Goal: Browse casually: Explore the website without a specific task or goal

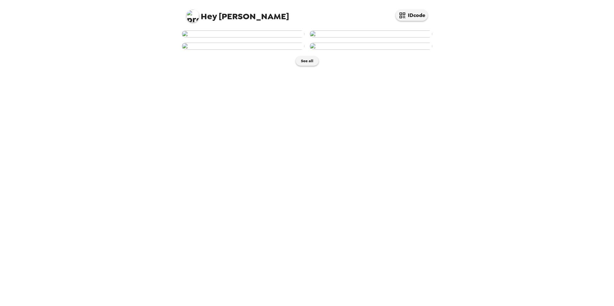
click at [366, 38] on img at bounding box center [370, 33] width 123 height 7
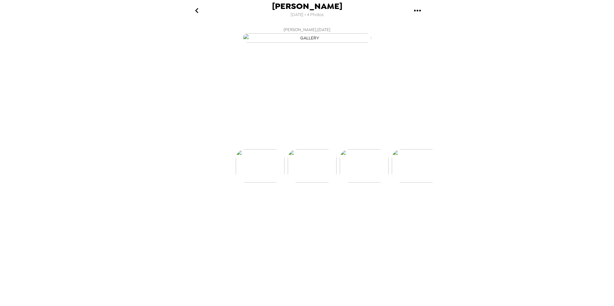
scroll to position [0, 52]
click at [314, 202] on img at bounding box center [307, 185] width 49 height 33
click at [305, 202] on img at bounding box center [307, 185] width 49 height 33
click at [360, 202] on img at bounding box center [359, 185] width 49 height 33
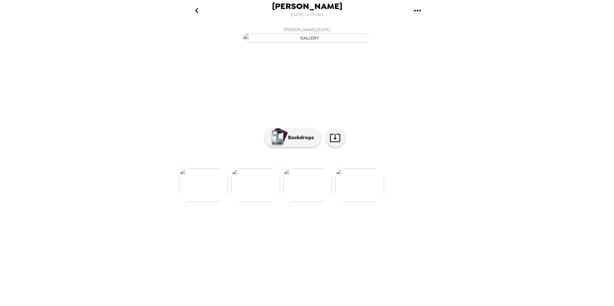
click at [358, 202] on img at bounding box center [359, 185] width 49 height 33
click at [206, 202] on img at bounding box center [204, 185] width 49 height 33
click at [254, 202] on img at bounding box center [255, 185] width 49 height 33
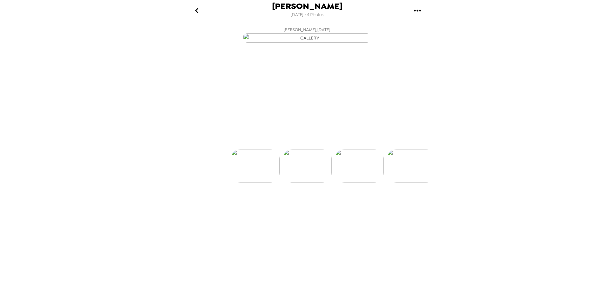
scroll to position [0, 0]
click at [359, 202] on img at bounding box center [358, 185] width 49 height 33
click at [254, 202] on img at bounding box center [255, 185] width 49 height 33
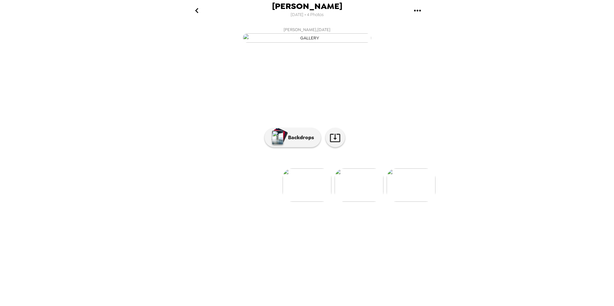
click at [312, 202] on img at bounding box center [306, 185] width 49 height 33
click at [361, 202] on img at bounding box center [358, 185] width 49 height 33
click at [260, 202] on img at bounding box center [255, 185] width 49 height 33
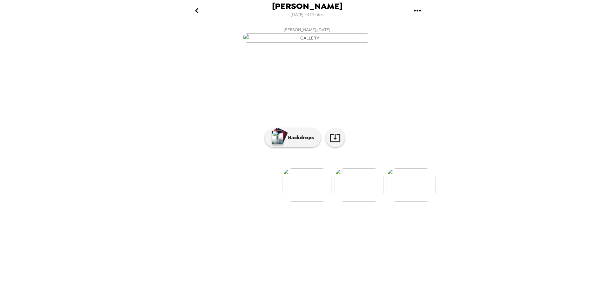
click at [352, 202] on img at bounding box center [358, 185] width 49 height 33
click at [247, 202] on img at bounding box center [255, 185] width 49 height 33
click at [339, 202] on img at bounding box center [358, 185] width 49 height 33
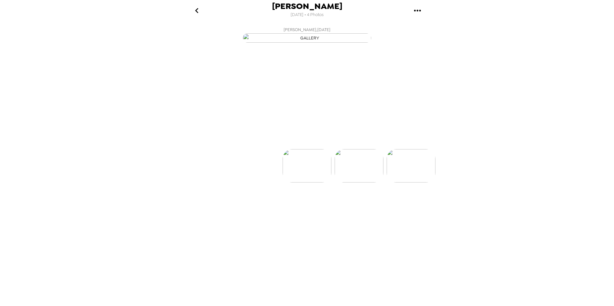
scroll to position [0, 52]
click at [353, 202] on img at bounding box center [359, 185] width 49 height 33
click at [267, 202] on img at bounding box center [255, 185] width 49 height 33
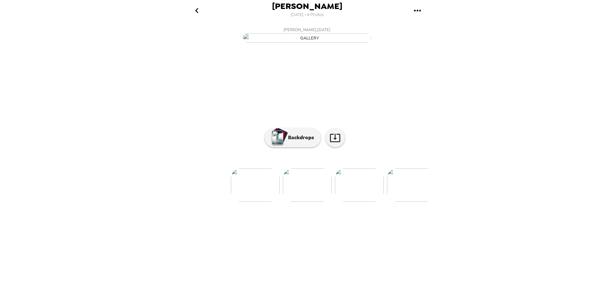
click at [411, 202] on img at bounding box center [411, 185] width 49 height 33
click at [206, 202] on img at bounding box center [204, 185] width 49 height 33
click at [300, 142] on p "Backdrops" at bounding box center [299, 138] width 29 height 8
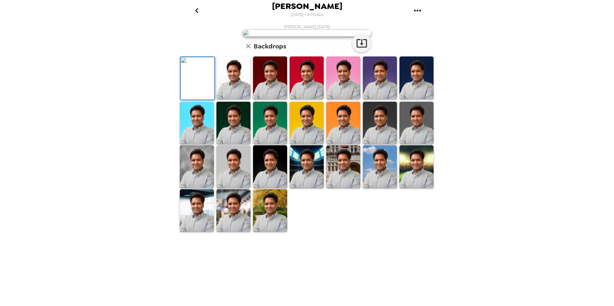
scroll to position [81, 0]
click at [277, 232] on img at bounding box center [270, 210] width 34 height 43
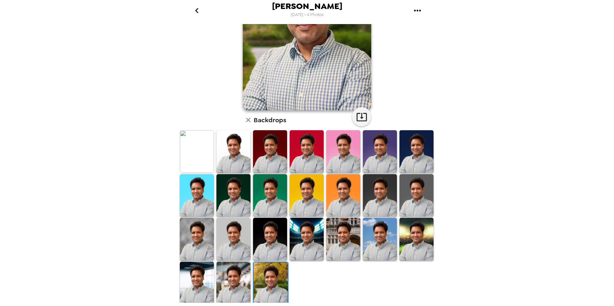
click at [235, 279] on img at bounding box center [233, 283] width 34 height 43
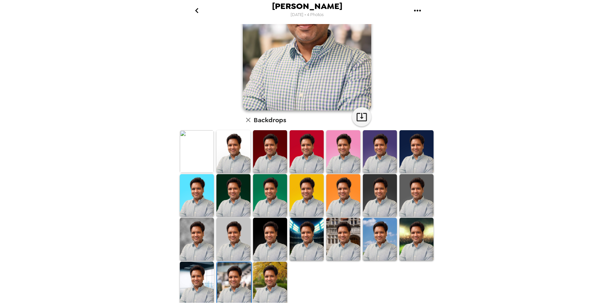
scroll to position [0, 0]
